Goal: Task Accomplishment & Management: Complete application form

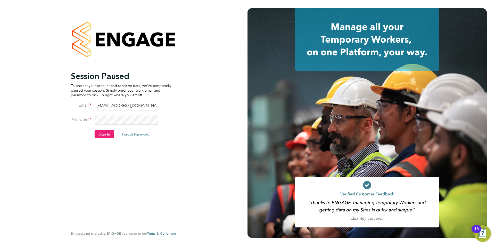
click at [106, 134] on button "Sign In" at bounding box center [105, 134] width 20 height 8
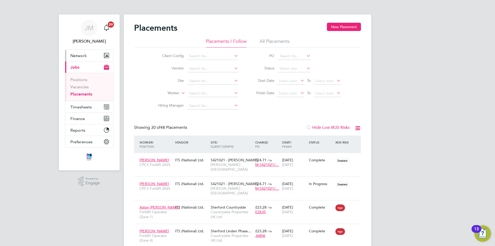
click at [84, 55] on span "Network" at bounding box center [78, 55] width 16 height 5
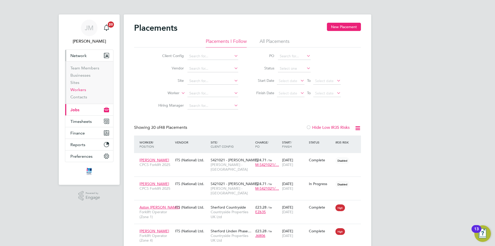
click at [82, 89] on link "Workers" at bounding box center [78, 89] width 16 height 5
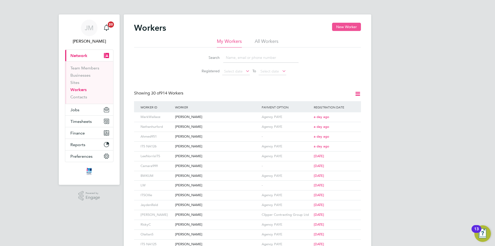
click at [341, 27] on button "New Worker" at bounding box center [346, 27] width 29 height 8
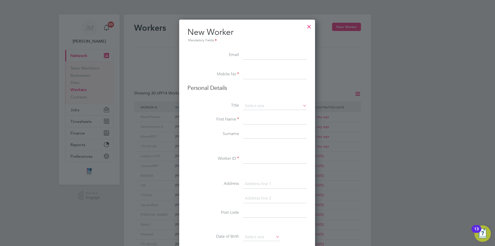
click at [256, 77] on input at bounding box center [275, 74] width 64 height 9
type input "07425 305594"
click at [268, 106] on input at bounding box center [275, 106] width 64 height 8
click at [256, 114] on li "Mr" at bounding box center [275, 113] width 64 height 7
type input "Mr"
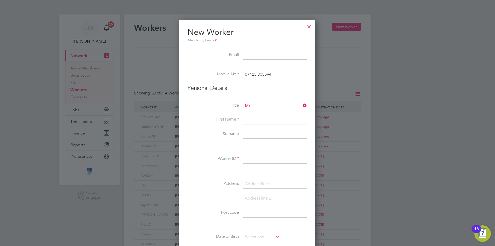
click at [260, 120] on input at bounding box center [275, 119] width 64 height 9
type input "J"
type input "[PERSON_NAME]"
click at [267, 135] on input at bounding box center [275, 133] width 64 height 9
type input "[PERSON_NAME]"
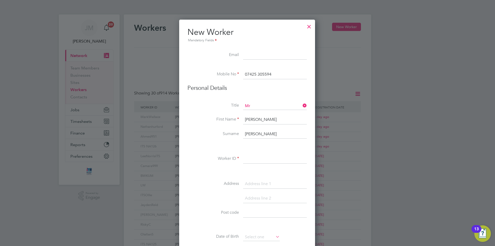
click at [255, 160] on input at bounding box center [275, 158] width 64 height 9
type input "ITS-AMOSELEY"
click at [277, 183] on input at bounding box center [275, 183] width 64 height 9
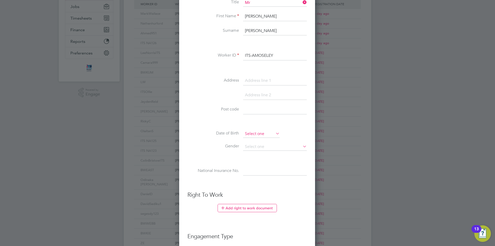
click at [261, 133] on input at bounding box center [261, 134] width 37 height 8
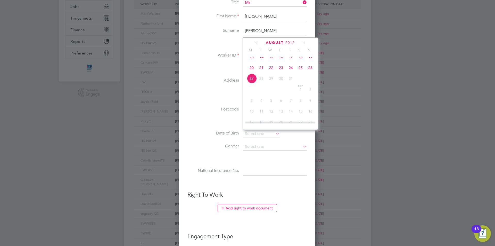
click at [291, 42] on span "2012" at bounding box center [289, 42] width 9 height 4
click at [312, 59] on span "1997" at bounding box center [310, 56] width 10 height 10
click at [255, 42] on icon at bounding box center [256, 43] width 5 height 6
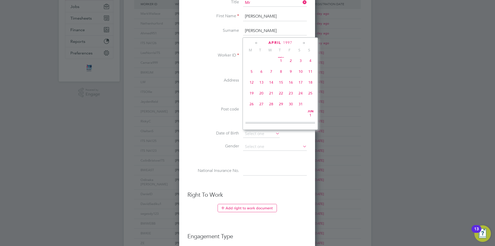
scroll to position [0, 0]
click at [255, 42] on icon at bounding box center [256, 43] width 5 height 6
click at [311, 72] on span "9" at bounding box center [310, 73] width 10 height 10
type input "[DATE]"
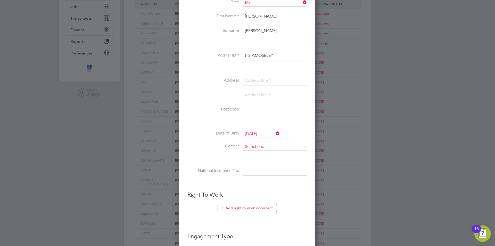
click at [259, 146] on input at bounding box center [275, 147] width 64 height 8
click at [258, 152] on li "[DEMOGRAPHIC_DATA]" at bounding box center [275, 154] width 64 height 7
type input "[DEMOGRAPHIC_DATA]"
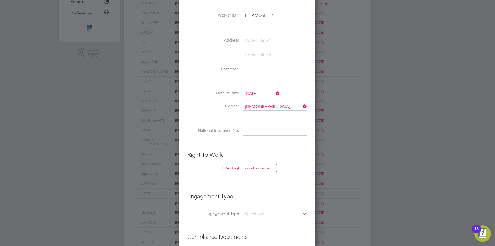
scroll to position [155, 0]
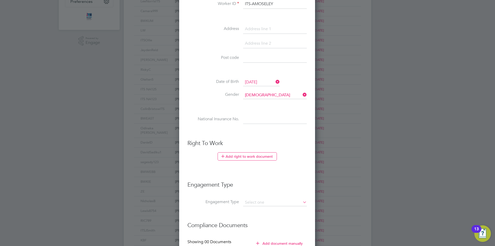
click at [264, 120] on input at bounding box center [275, 119] width 64 height 9
click at [269, 121] on input at bounding box center [275, 119] width 64 height 9
paste input "PB746249B"
type input "PB 74 62 49 B"
click at [256, 155] on button "Add right to work document" at bounding box center [247, 156] width 59 height 8
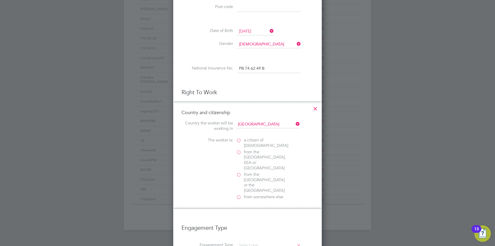
scroll to position [206, 0]
click at [240, 139] on label "a citizen of [DEMOGRAPHIC_DATA]" at bounding box center [262, 142] width 52 height 11
click at [0, 0] on input "a citizen of [DEMOGRAPHIC_DATA]" at bounding box center [0, 0] width 0 height 0
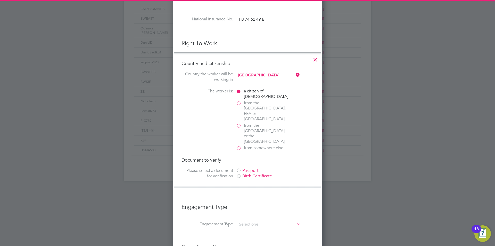
scroll to position [284, 0]
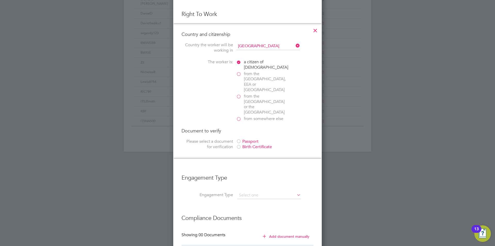
click at [239, 139] on div at bounding box center [238, 141] width 5 height 5
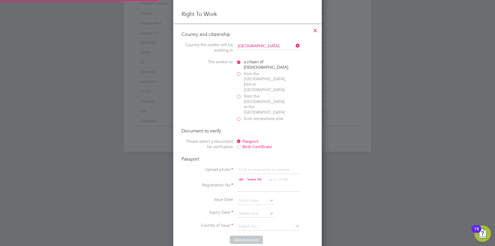
scroll to position [7, 64]
click at [252, 167] on input "file" at bounding box center [259, 174] width 81 height 15
type input "C:\fakepath\[PERSON_NAME] Passport Exp. Feb 35.jpg"
click at [255, 182] on input at bounding box center [269, 186] width 64 height 9
click at [268, 182] on input "153927" at bounding box center [269, 186] width 64 height 9
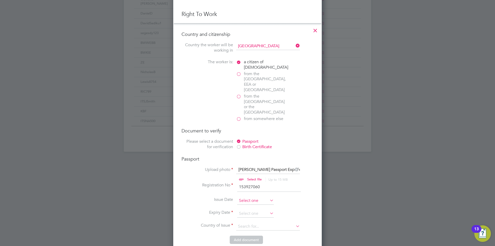
type input "153927060"
click at [266, 197] on input at bounding box center [255, 201] width 37 height 8
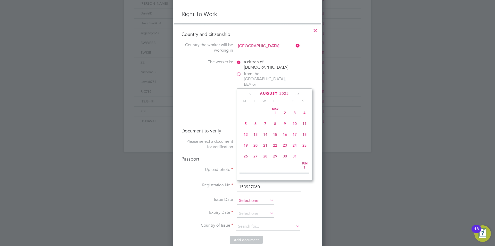
scroll to position [201, 0]
click at [251, 93] on icon at bounding box center [250, 94] width 5 height 6
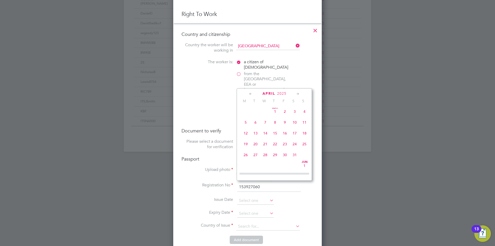
scroll to position [0, 0]
click at [251, 93] on icon at bounding box center [250, 94] width 5 height 6
click at [297, 93] on icon at bounding box center [297, 94] width 5 height 6
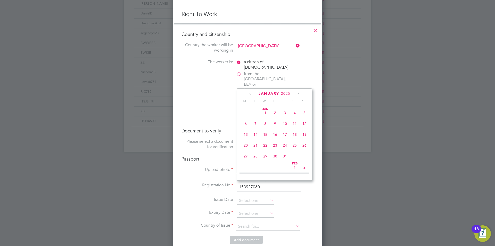
scroll to position [56, 0]
click at [246, 145] on span "17" at bounding box center [246, 144] width 10 height 10
type input "[DATE]"
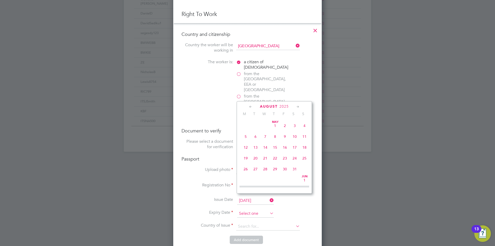
click at [258, 210] on input at bounding box center [255, 214] width 37 height 8
click at [286, 106] on span "2025" at bounding box center [283, 106] width 9 height 4
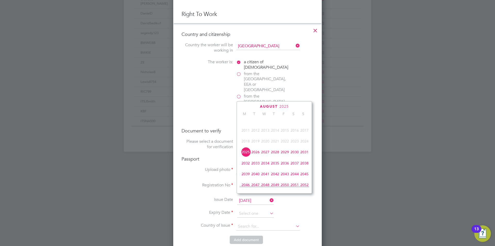
click at [276, 166] on span "2035" at bounding box center [275, 163] width 10 height 10
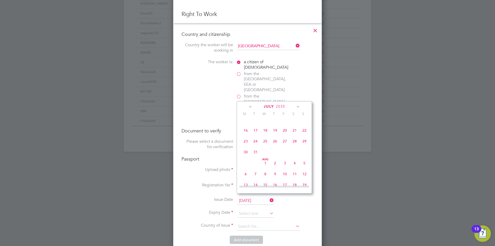
click at [250, 106] on icon at bounding box center [250, 107] width 5 height 6
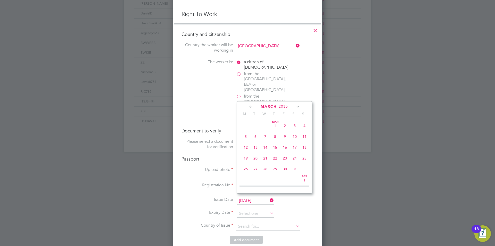
click at [250, 106] on icon at bounding box center [250, 107] width 5 height 6
click at [295, 147] on span "17" at bounding box center [295, 147] width 10 height 10
type input "[DATE]"
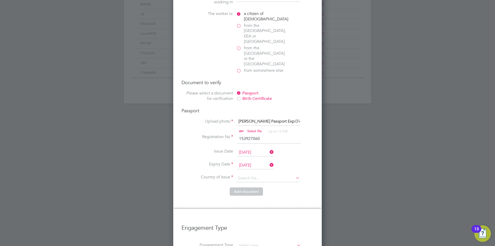
scroll to position [335, 0]
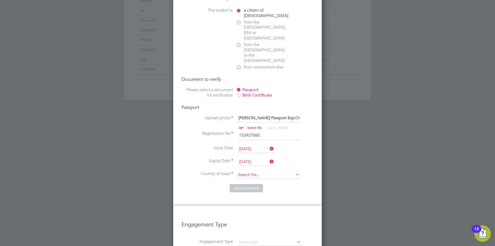
click at [264, 171] on input at bounding box center [268, 175] width 64 height 8
click at [269, 179] on li "[GEOGRAPHIC_DATA]" at bounding box center [272, 180] width 72 height 7
type input "[GEOGRAPHIC_DATA]"
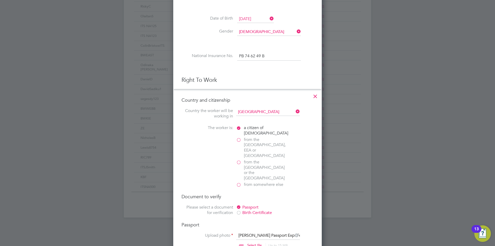
scroll to position [232, 0]
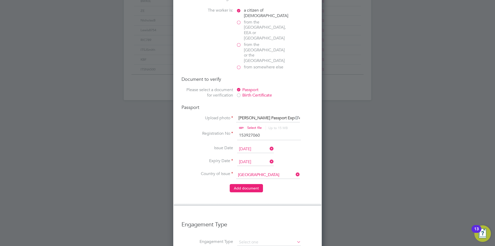
click at [248, 184] on button "Add document" at bounding box center [246, 188] width 33 height 8
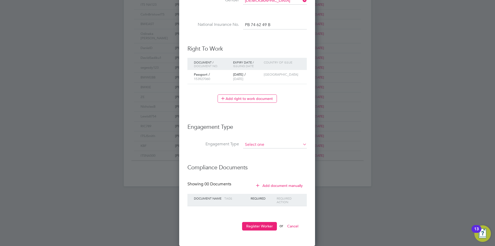
click at [277, 143] on input at bounding box center [275, 144] width 64 height 7
click at [281, 160] on li "PAYE Direct" at bounding box center [275, 158] width 64 height 7
type input "PAYE Direct"
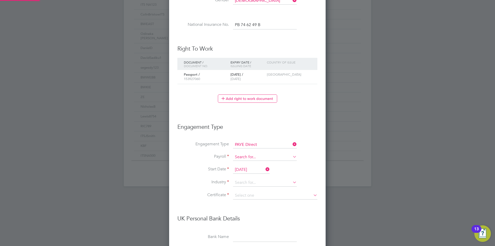
scroll to position [626, 157]
click at [264, 156] on input at bounding box center [265, 156] width 64 height 7
click at [267, 165] on li "Agency PAYE" at bounding box center [265, 164] width 64 height 7
type input "Agency PAYE"
click at [267, 184] on input at bounding box center [265, 183] width 64 height 8
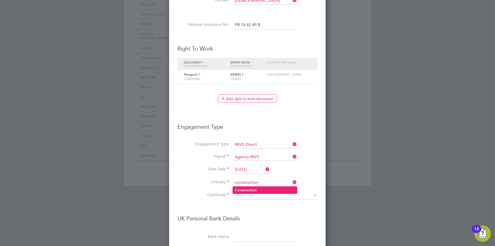
click at [262, 188] on li "Construction" at bounding box center [265, 189] width 64 height 7
type input "Construction"
click at [267, 194] on input at bounding box center [275, 195] width 84 height 8
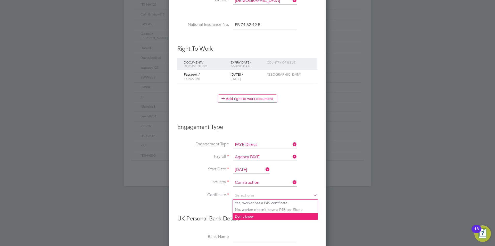
click at [276, 217] on li "Don't know" at bounding box center [275, 216] width 85 height 7
type input "Don't know"
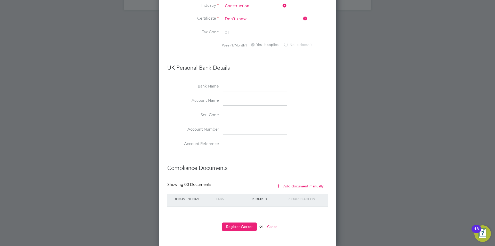
scroll to position [426, 0]
click at [243, 224] on button "Register Worker" at bounding box center [239, 226] width 35 height 8
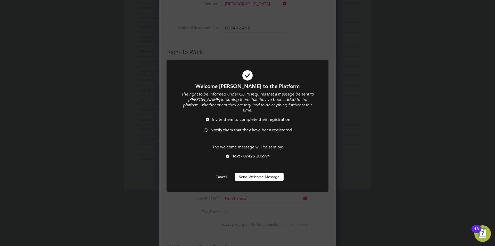
click at [219, 127] on span "Notify them that they have been registered" at bounding box center [250, 129] width 81 height 5
click at [257, 172] on button "Send Welcome Message" at bounding box center [259, 176] width 49 height 8
